Goal: Task Accomplishment & Management: Manage account settings

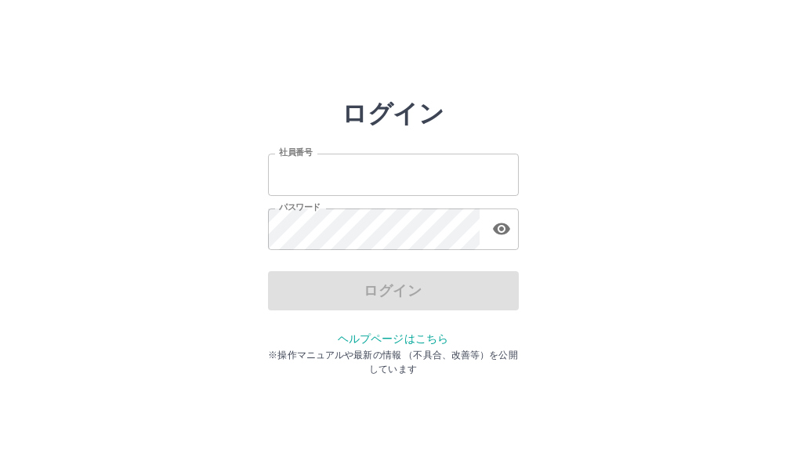
type input "*******"
click at [390, 288] on div "ログイン" at bounding box center [393, 290] width 251 height 39
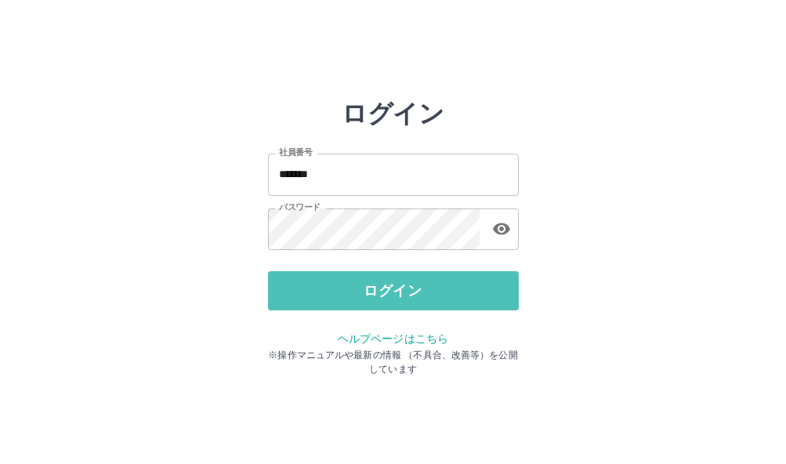
click at [390, 288] on button "ログイン" at bounding box center [393, 290] width 251 height 39
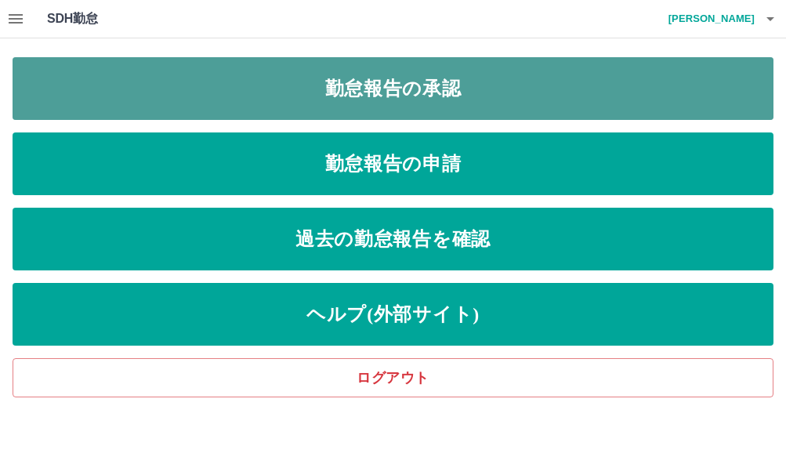
click at [361, 79] on link "勤怠報告の承認" at bounding box center [393, 88] width 761 height 63
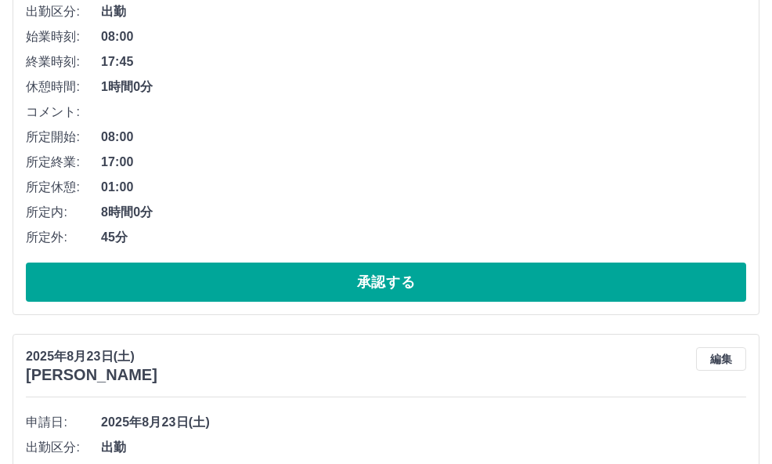
scroll to position [1566, 0]
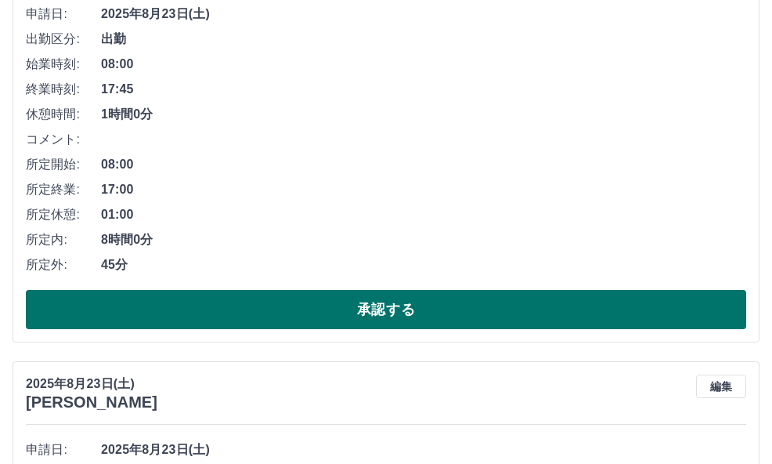
click at [319, 313] on button "承認する" at bounding box center [386, 309] width 721 height 39
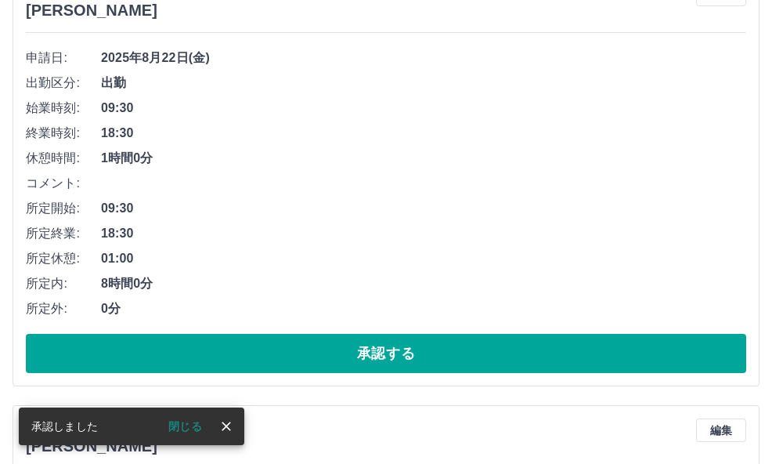
scroll to position [1523, 0]
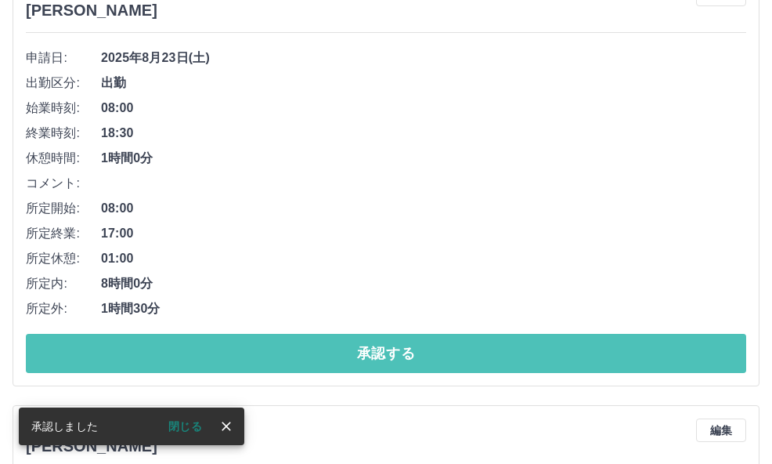
click at [371, 353] on button "承認する" at bounding box center [386, 353] width 721 height 39
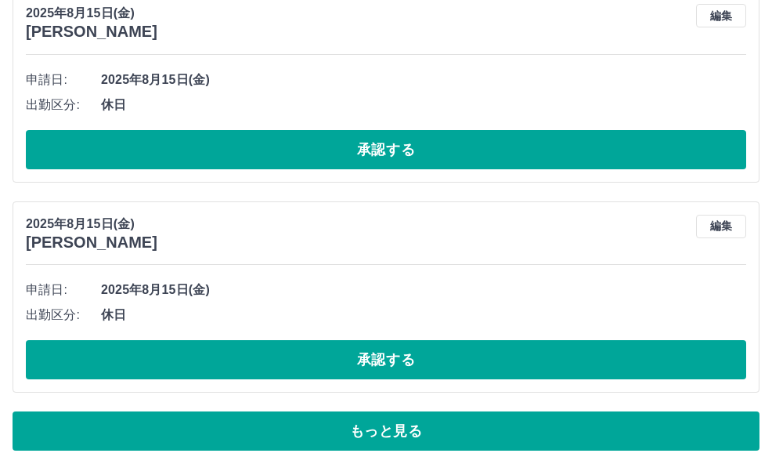
scroll to position [6839, 0]
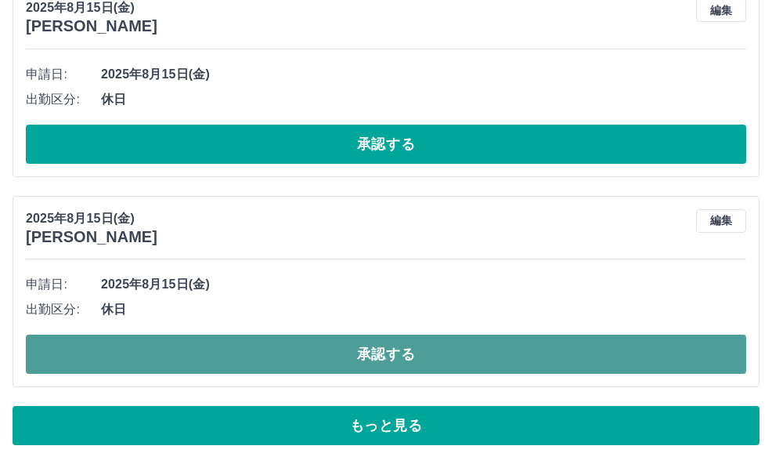
click at [385, 363] on button "承認する" at bounding box center [386, 353] width 721 height 39
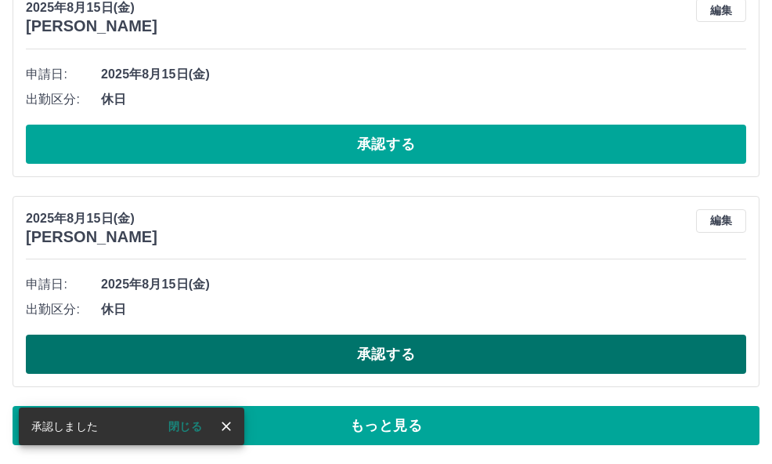
click at [384, 355] on button "承認する" at bounding box center [386, 353] width 721 height 39
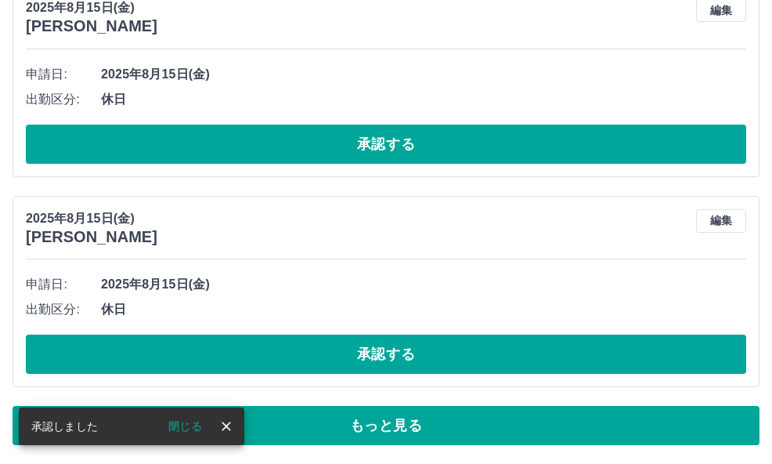
click at [378, 353] on button "承認する" at bounding box center [386, 353] width 721 height 39
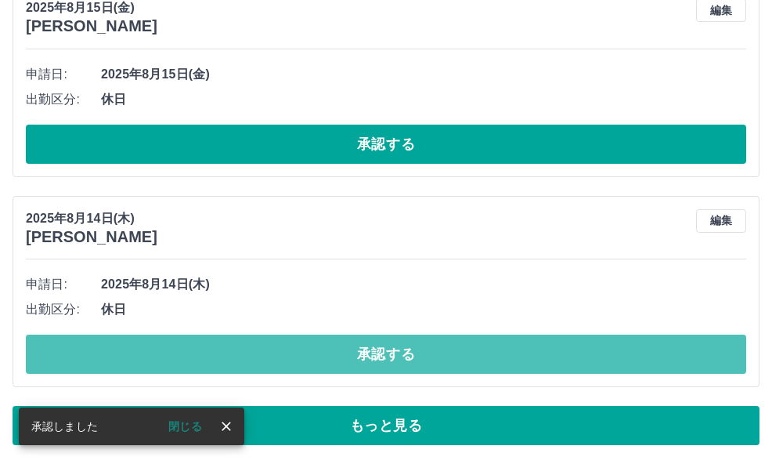
click at [374, 348] on button "承認する" at bounding box center [386, 353] width 721 height 39
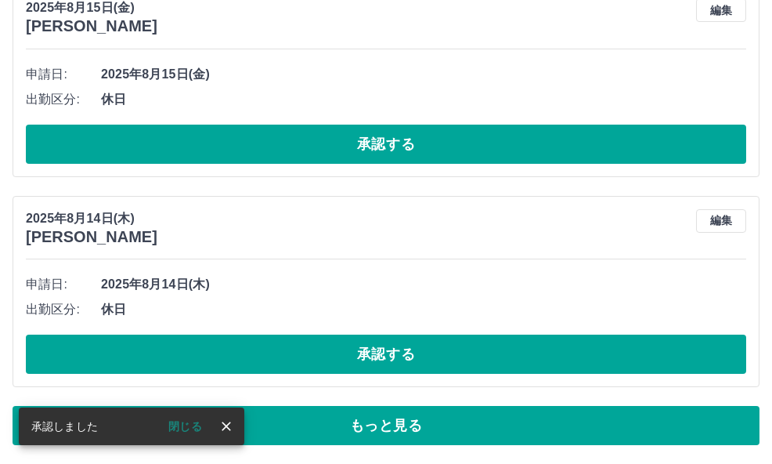
click at [374, 348] on button "承認する" at bounding box center [386, 353] width 721 height 39
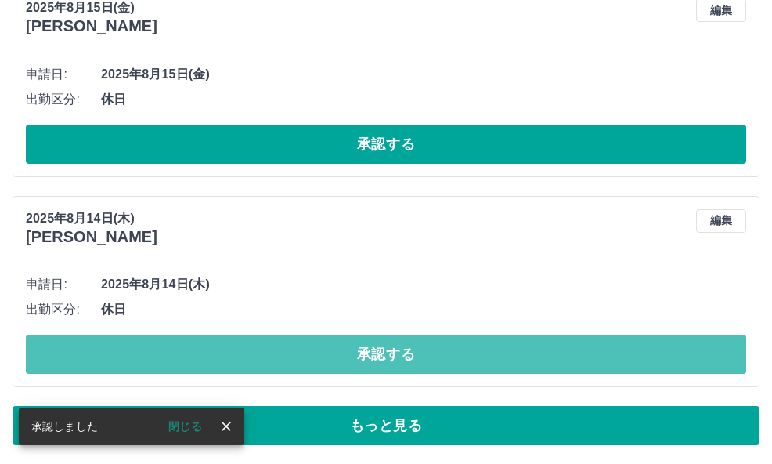
click at [374, 349] on button "承認する" at bounding box center [386, 353] width 721 height 39
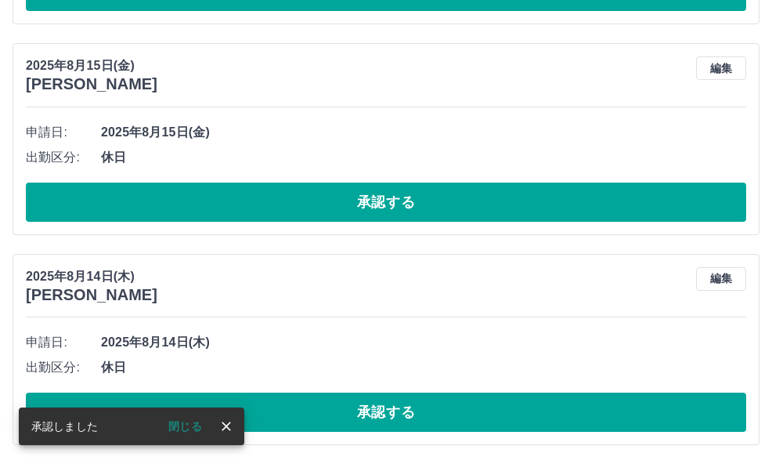
scroll to position [6781, 0]
click at [374, 349] on span "2025年8月14日(木)" at bounding box center [423, 342] width 645 height 19
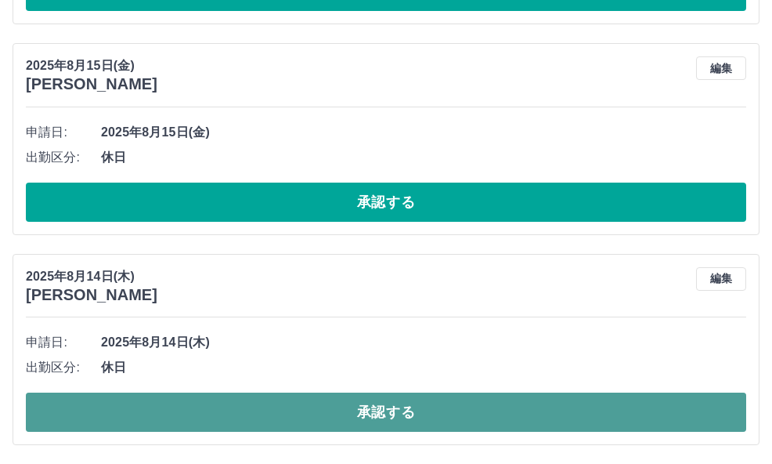
click at [388, 408] on button "承認する" at bounding box center [386, 411] width 721 height 39
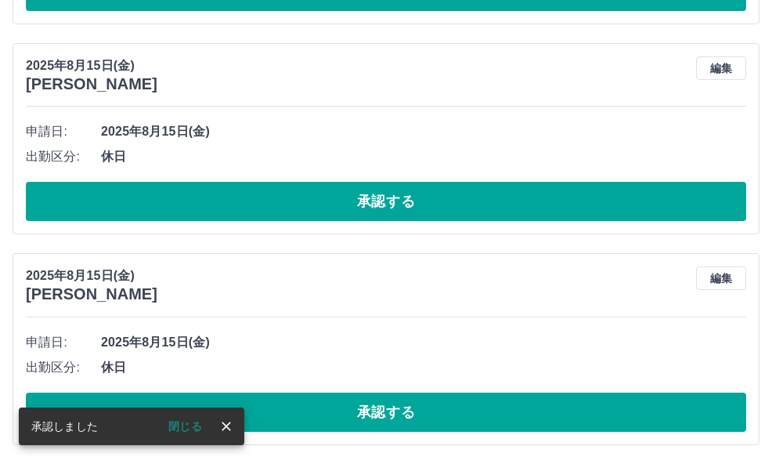
scroll to position [6571, 0]
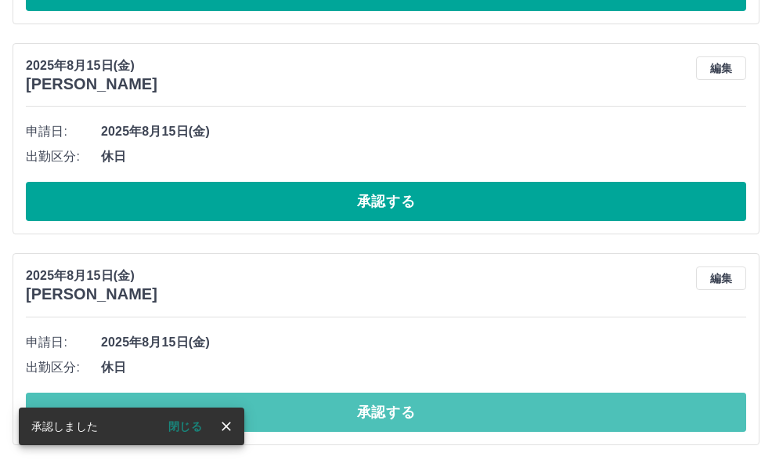
click at [388, 407] on button "承認する" at bounding box center [386, 411] width 721 height 39
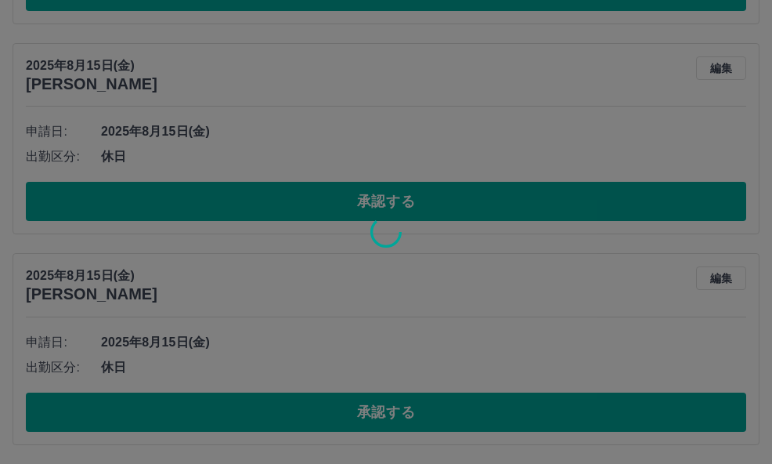
scroll to position [6361, 0]
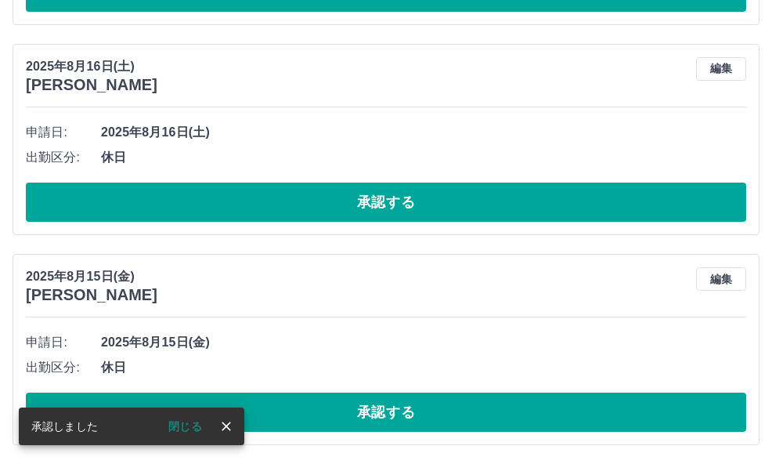
click at [394, 413] on button "承認する" at bounding box center [386, 411] width 721 height 39
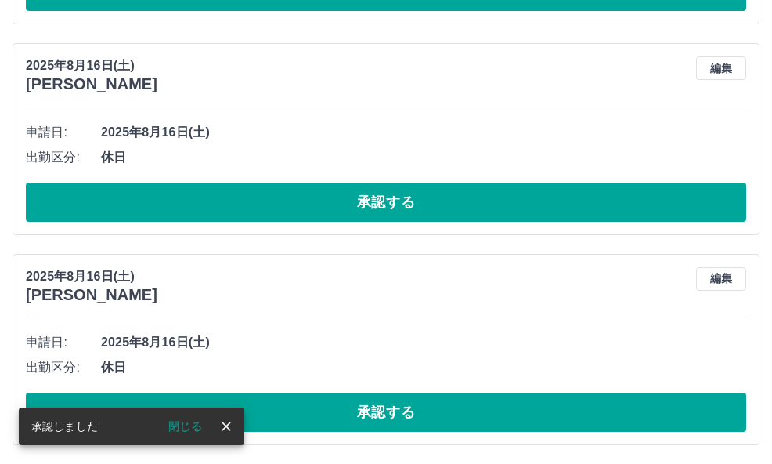
scroll to position [6151, 0]
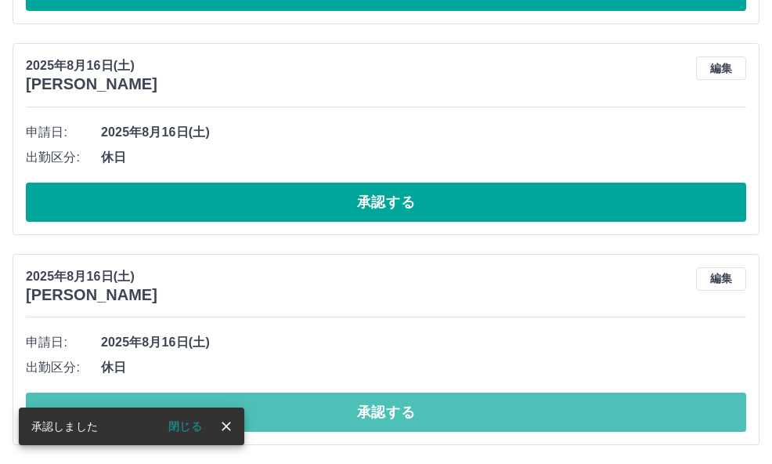
click at [394, 413] on button "承認する" at bounding box center [386, 411] width 721 height 39
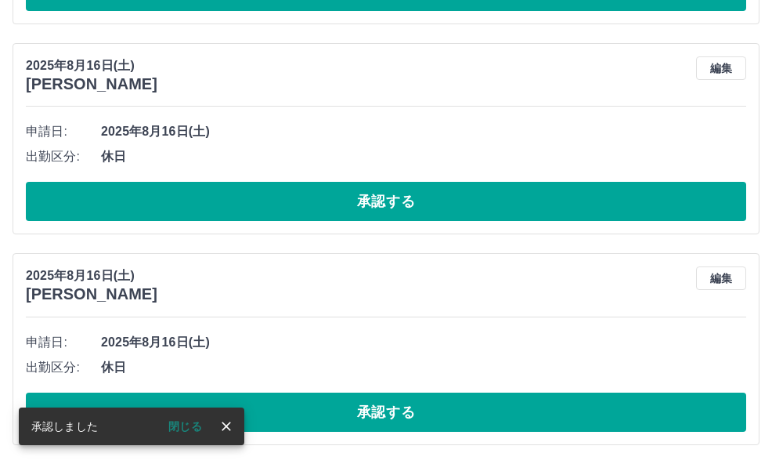
scroll to position [5941, 0]
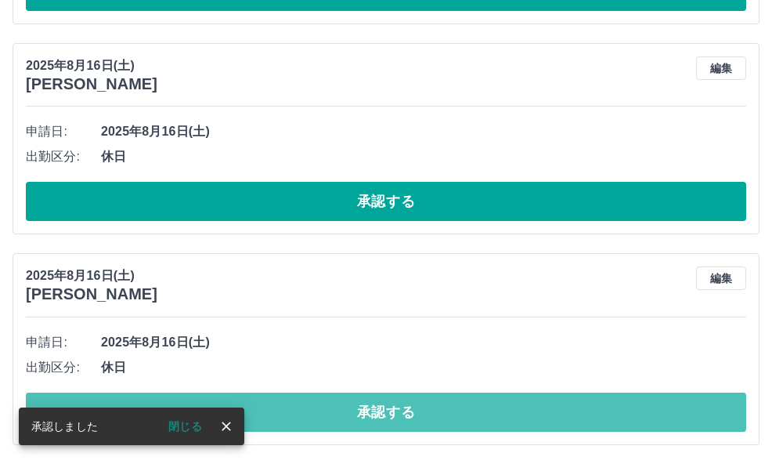
click at [394, 413] on button "承認する" at bounding box center [386, 411] width 721 height 39
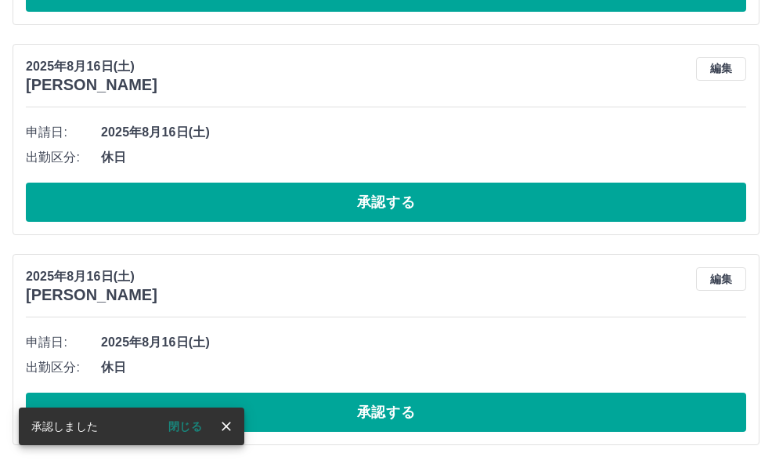
scroll to position [5730, 0]
click at [393, 413] on button "承認する" at bounding box center [386, 411] width 721 height 39
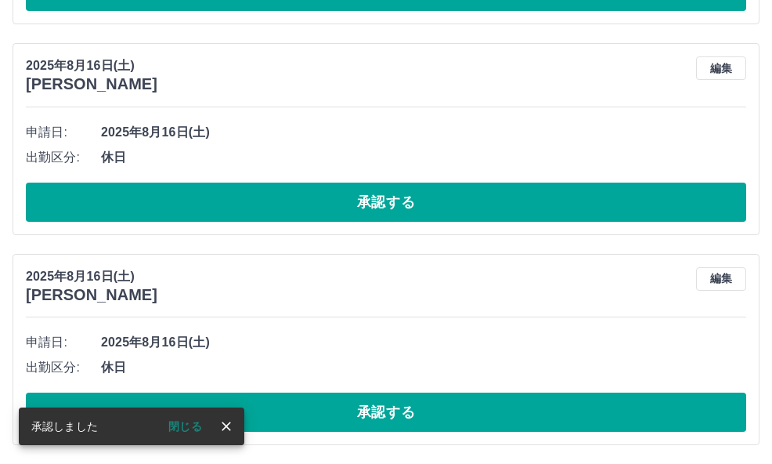
scroll to position [5520, 0]
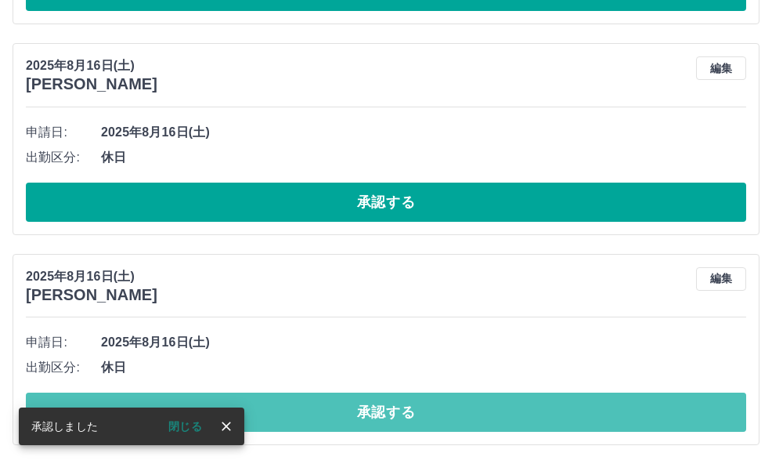
click at [393, 413] on button "承認する" at bounding box center [386, 411] width 721 height 39
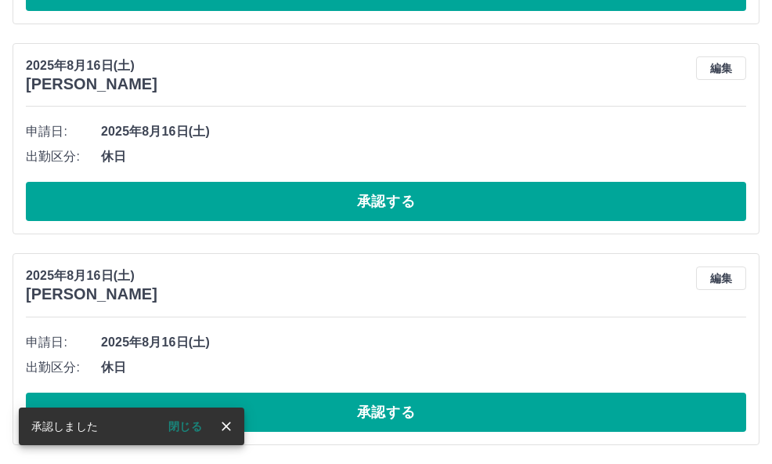
scroll to position [5310, 0]
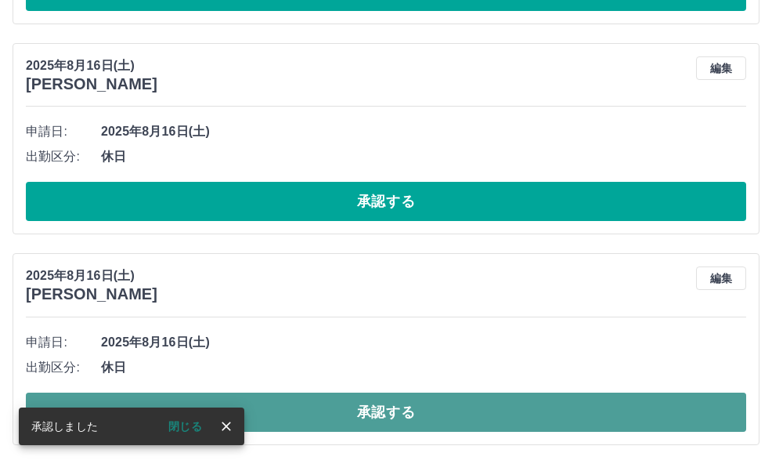
click at [391, 410] on button "承認する" at bounding box center [386, 411] width 721 height 39
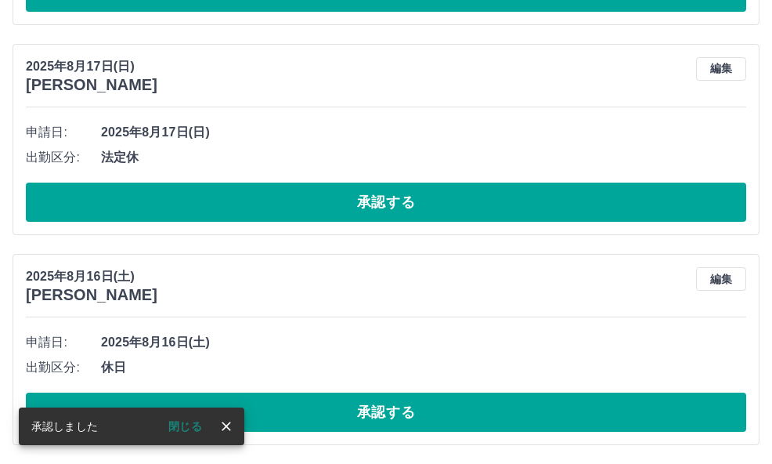
scroll to position [5100, 0]
click at [391, 410] on button "承認する" at bounding box center [386, 411] width 721 height 39
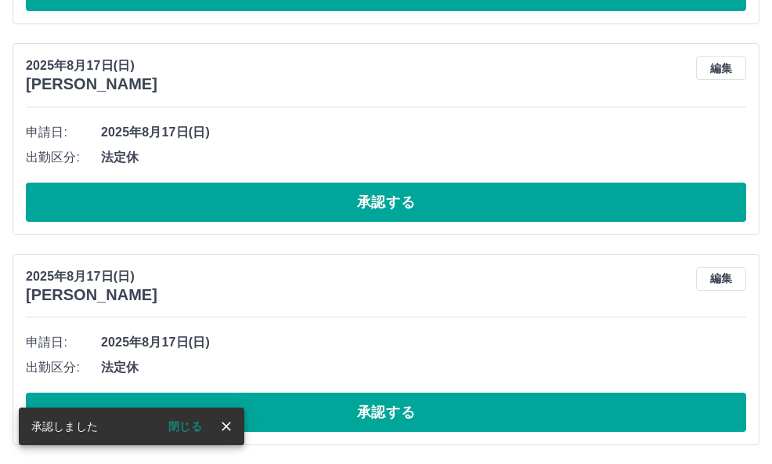
scroll to position [4890, 0]
click at [386, 411] on button "承認する" at bounding box center [386, 411] width 721 height 39
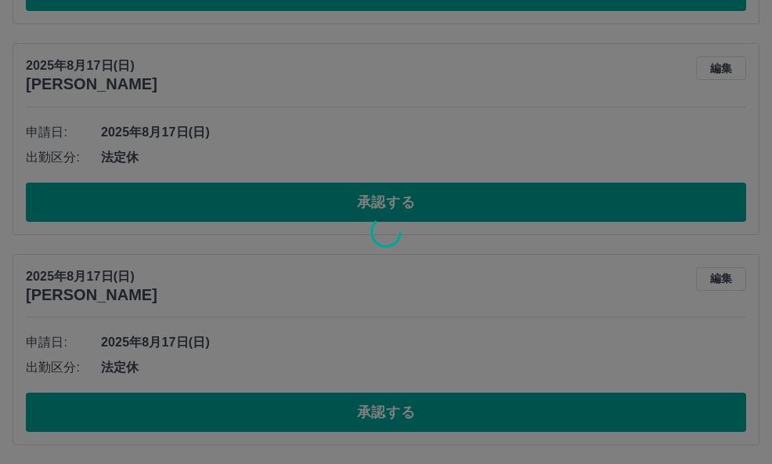
scroll to position [4680, 0]
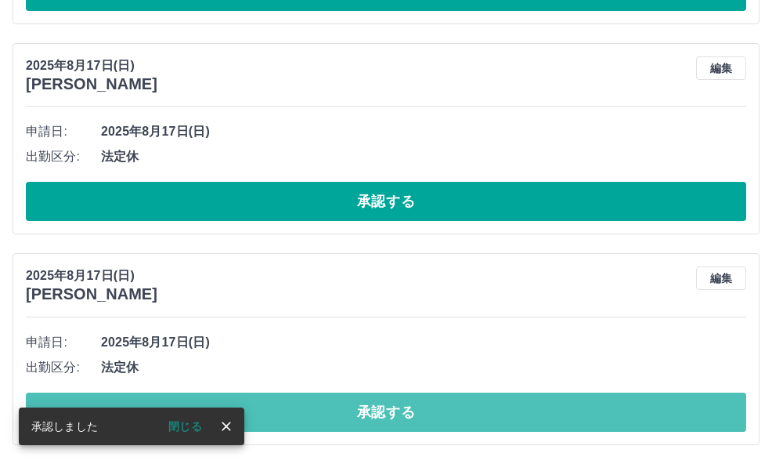
click at [385, 416] on button "承認する" at bounding box center [386, 411] width 721 height 39
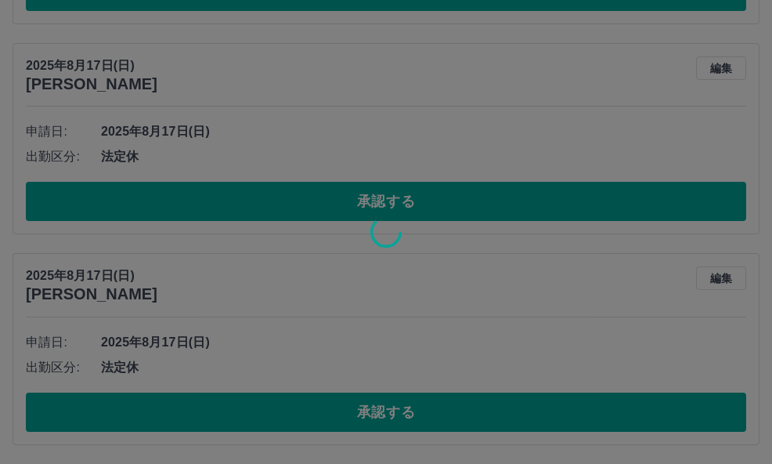
scroll to position [4469, 0]
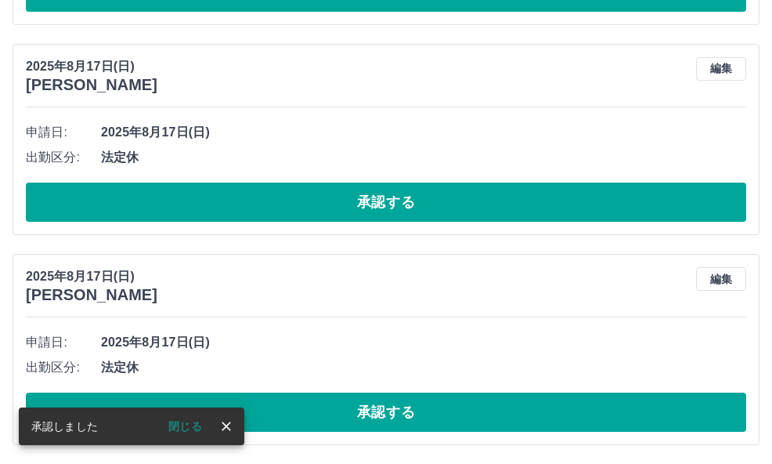
click at [385, 416] on button "承認する" at bounding box center [386, 411] width 721 height 39
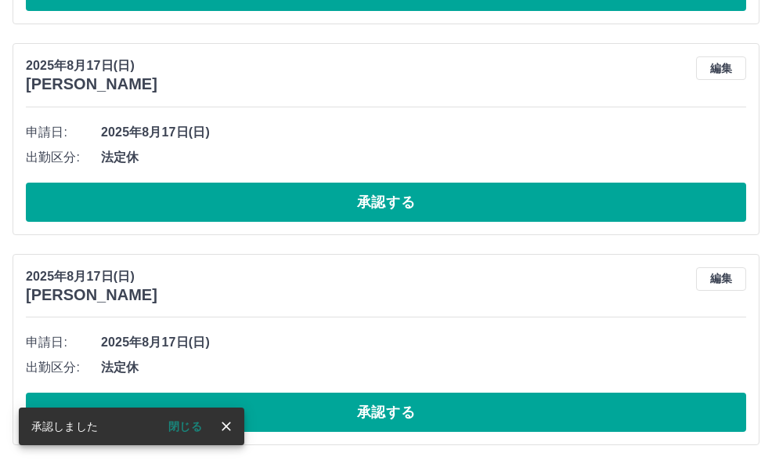
scroll to position [4259, 0]
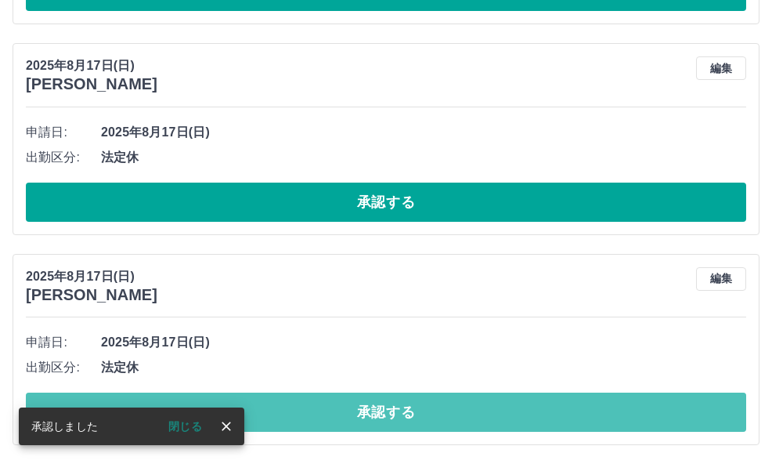
click at [378, 410] on button "承認する" at bounding box center [386, 411] width 721 height 39
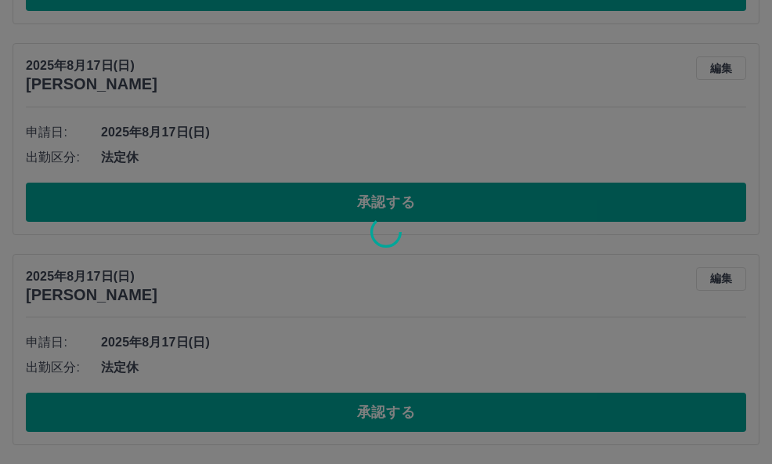
scroll to position [4049, 0]
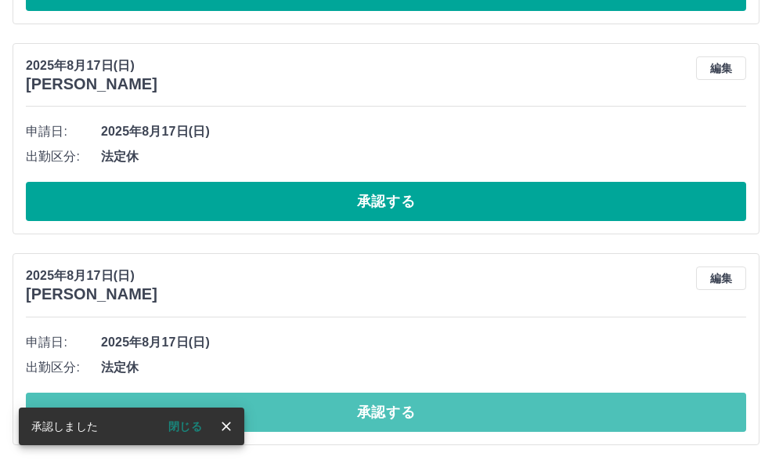
click at [378, 410] on button "承認する" at bounding box center [386, 411] width 721 height 39
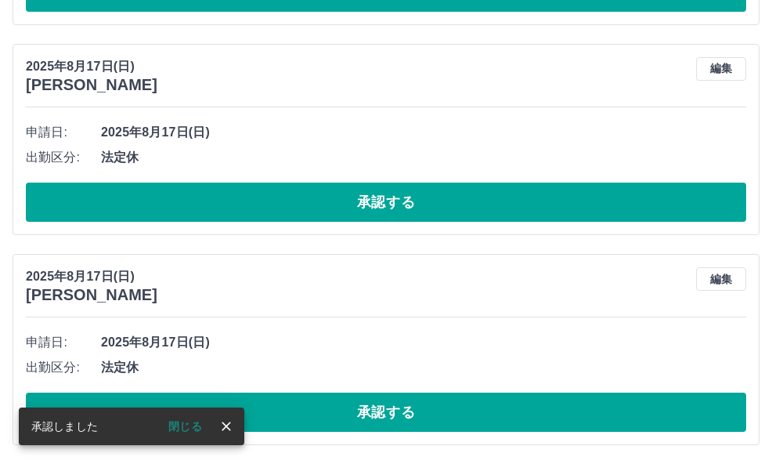
scroll to position [3839, 0]
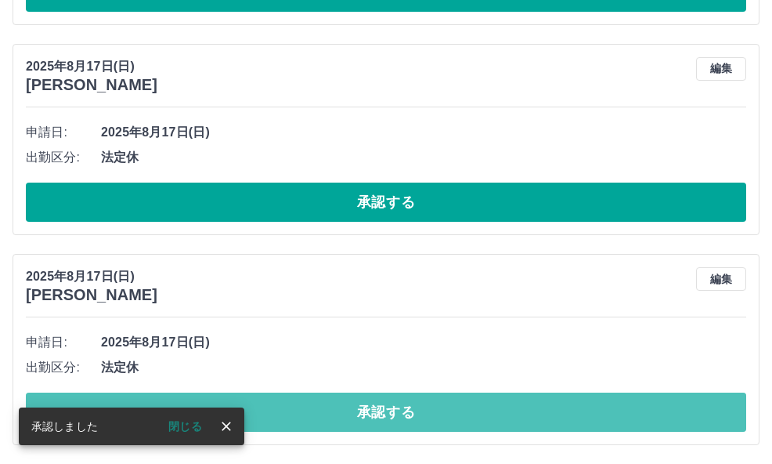
click at [377, 411] on button "承認する" at bounding box center [386, 411] width 721 height 39
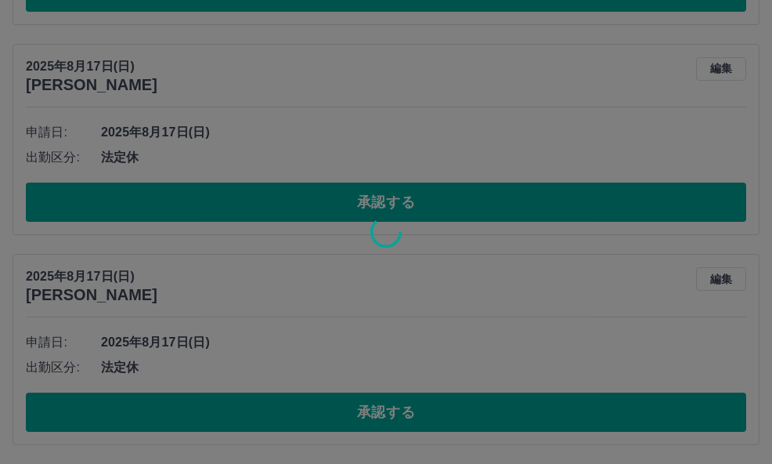
scroll to position [3629, 0]
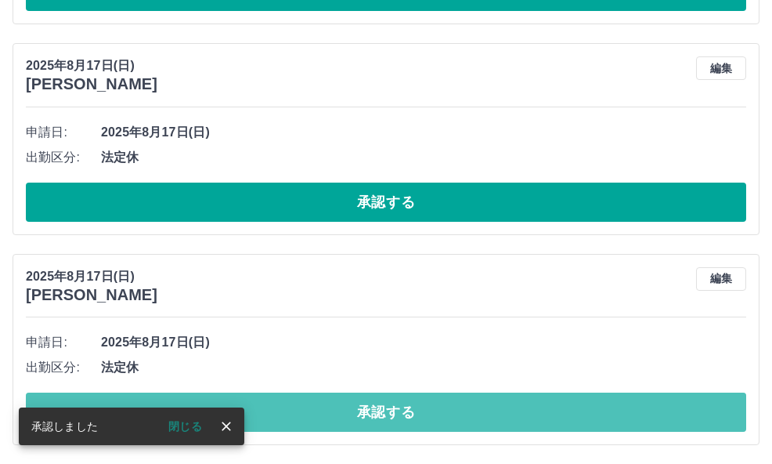
click at [377, 411] on button "承認する" at bounding box center [386, 411] width 721 height 39
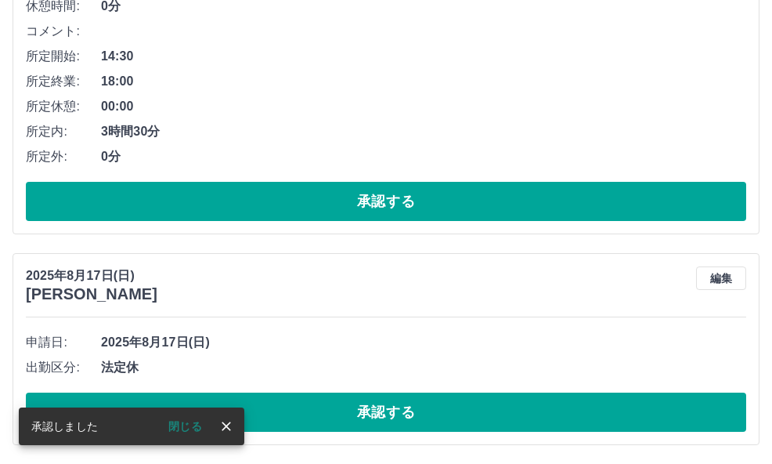
scroll to position [3419, 0]
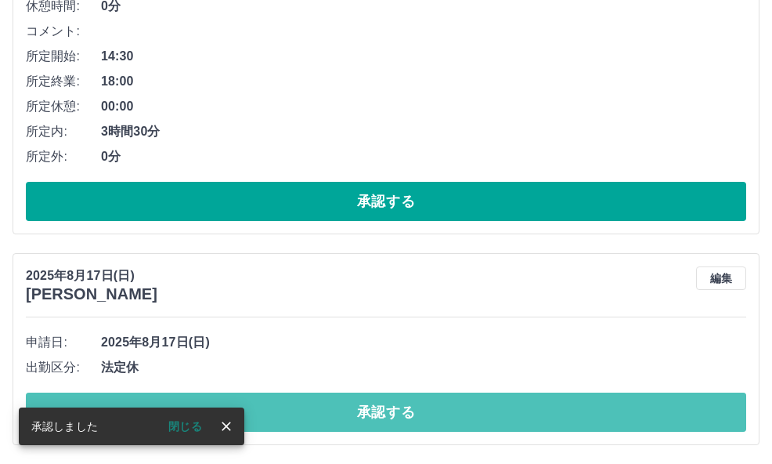
click at [376, 411] on button "承認する" at bounding box center [386, 411] width 721 height 39
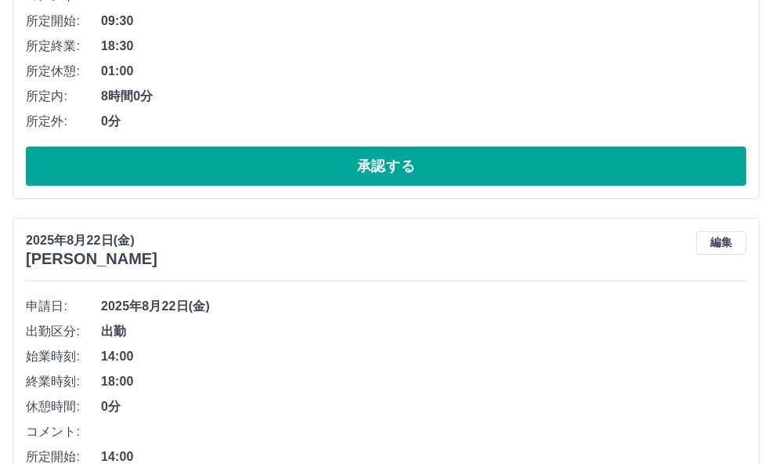
scroll to position [3208, 0]
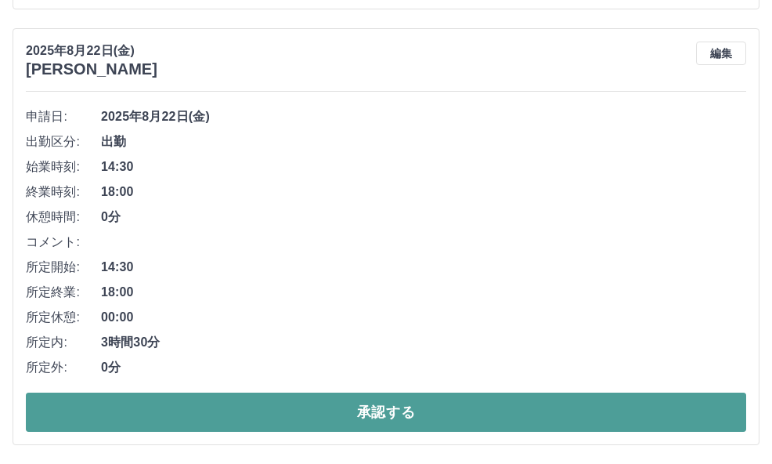
click at [387, 410] on button "承認する" at bounding box center [386, 411] width 721 height 39
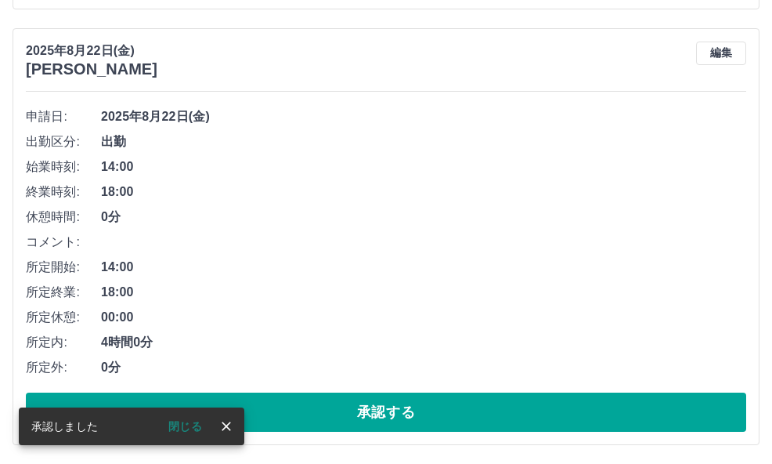
scroll to position [2773, 0]
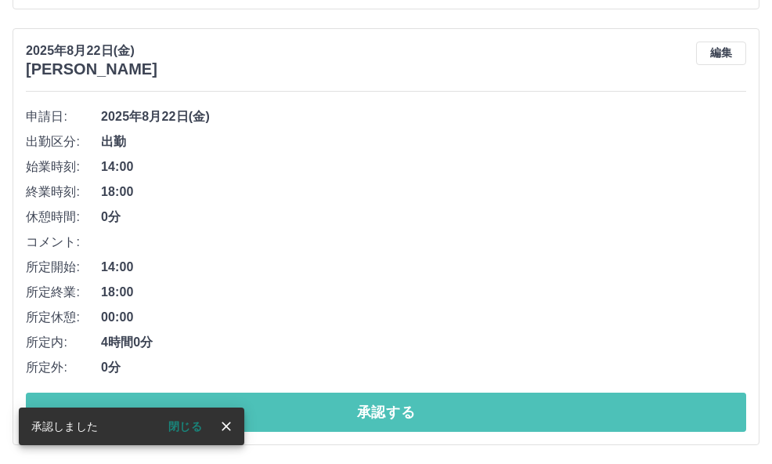
click at [387, 409] on button "承認する" at bounding box center [386, 411] width 721 height 39
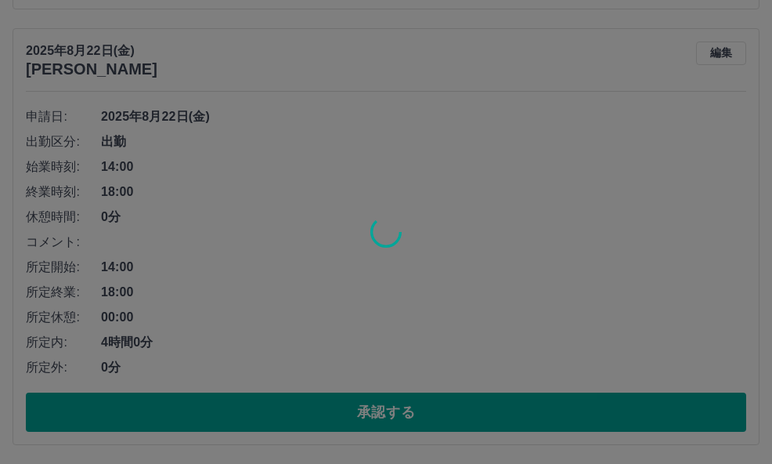
scroll to position [2337, 0]
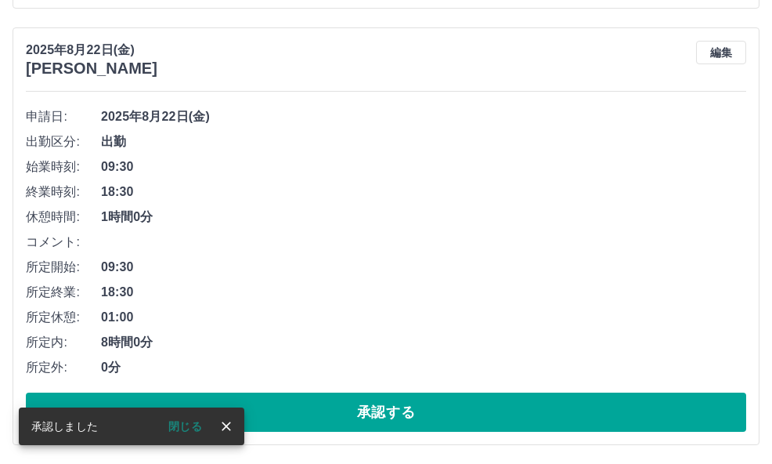
click at [387, 409] on button "承認する" at bounding box center [386, 411] width 721 height 39
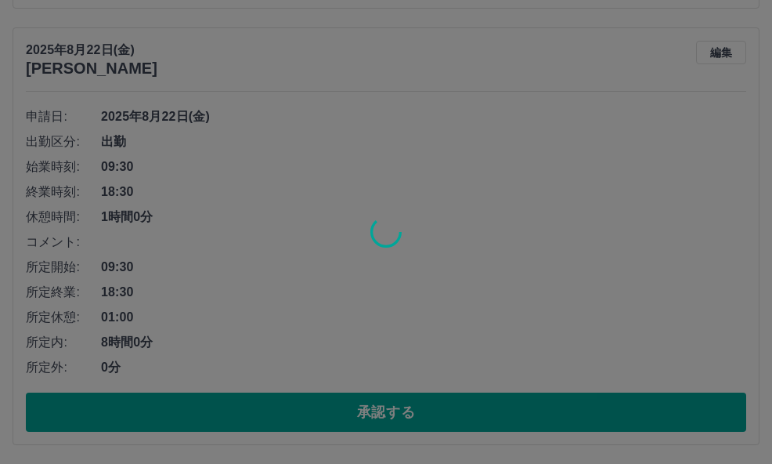
scroll to position [1901, 0]
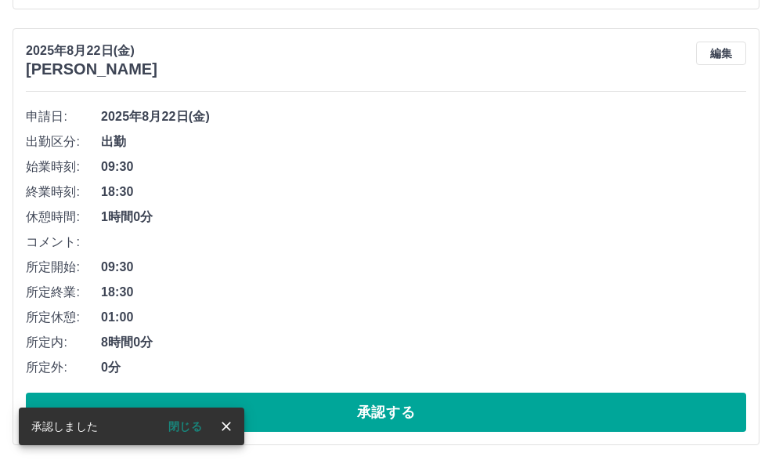
click at [387, 409] on button "承認する" at bounding box center [386, 411] width 721 height 39
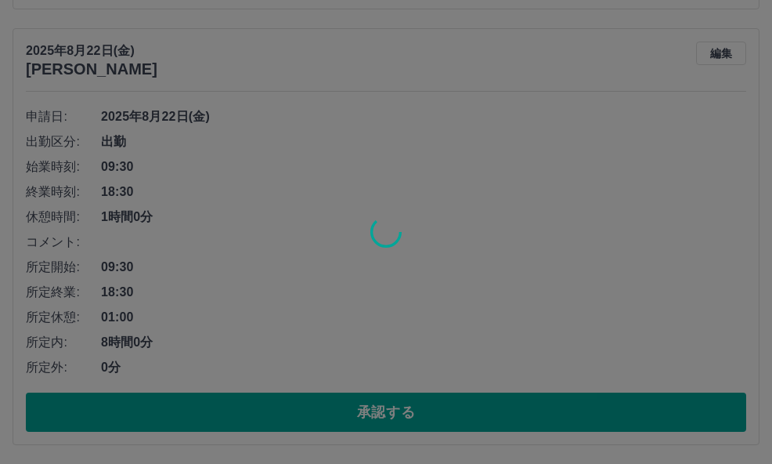
scroll to position [1465, 0]
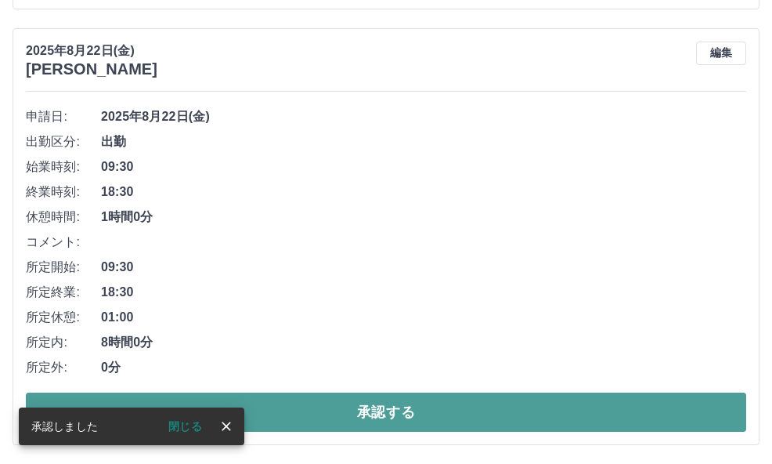
click at [388, 414] on button "承認する" at bounding box center [386, 411] width 721 height 39
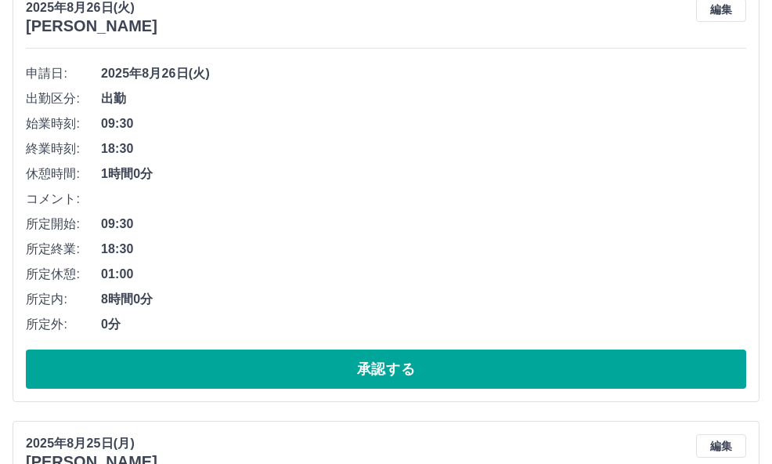
scroll to position [168, 0]
